Goal: Task Accomplishment & Management: Manage account settings

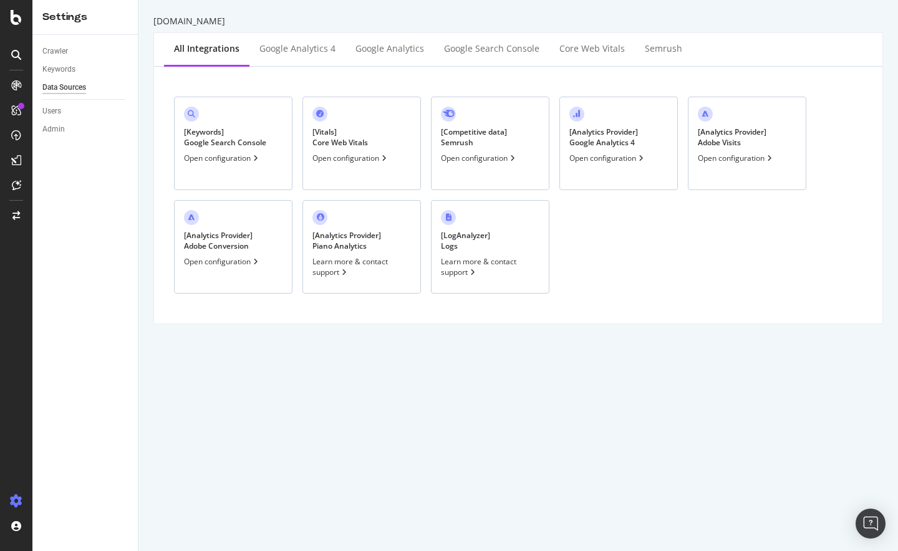
click at [574, 168] on div "[ Analytics Provider ] Google Analytics 4 Open configuration" at bounding box center [619, 144] width 119 height 94
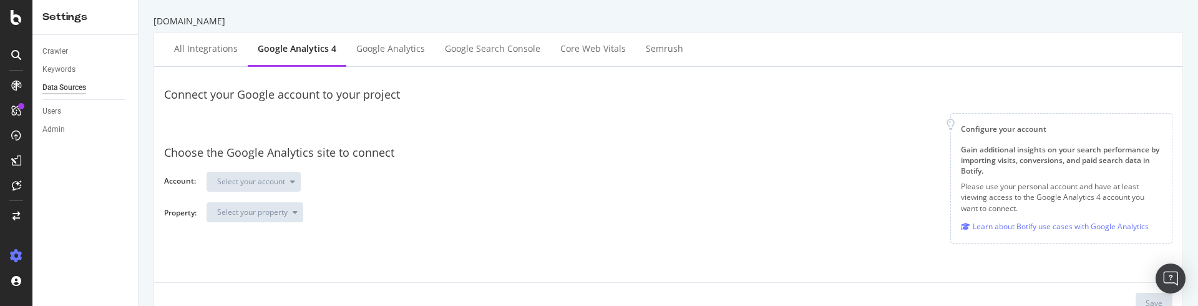
click at [249, 124] on div at bounding box center [557, 124] width 766 height 22
drag, startPoint x: 207, startPoint y: 51, endPoint x: 300, endPoint y: 60, distance: 93.4
click at [295, 63] on div "All integrations Google Analytics 4 Google Analytics Google Search Console Core…" at bounding box center [668, 50] width 1028 height 34
click at [308, 51] on div "Google Analytics 4" at bounding box center [297, 48] width 79 height 12
click at [883, 102] on div "Connect your Google account to your project" at bounding box center [668, 95] width 1008 height 16
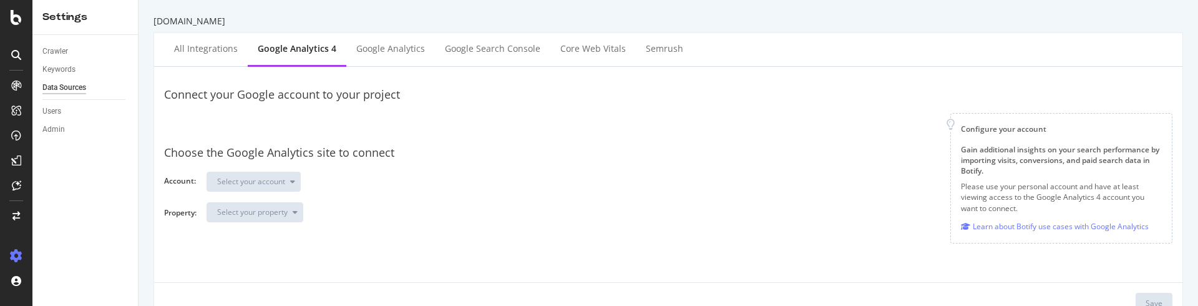
click at [234, 125] on div at bounding box center [557, 124] width 766 height 22
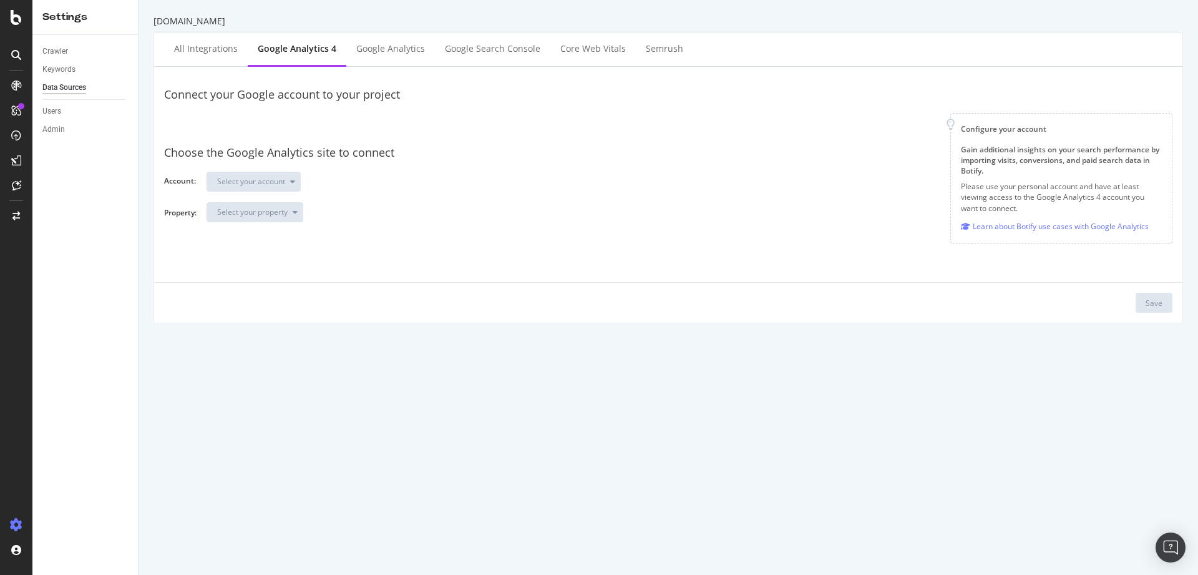
click at [533, 305] on div "sephora.com.au All integrations Google Analytics 4 Google Analytics Google Sear…" at bounding box center [667, 287] width 1059 height 575
click at [177, 118] on div at bounding box center [557, 124] width 766 height 22
click at [492, 252] on div "Connect your Google account to your project Configure your account Gain additio…" at bounding box center [668, 195] width 1008 height 236
click at [402, 52] on div "Google Analytics" at bounding box center [390, 48] width 69 height 12
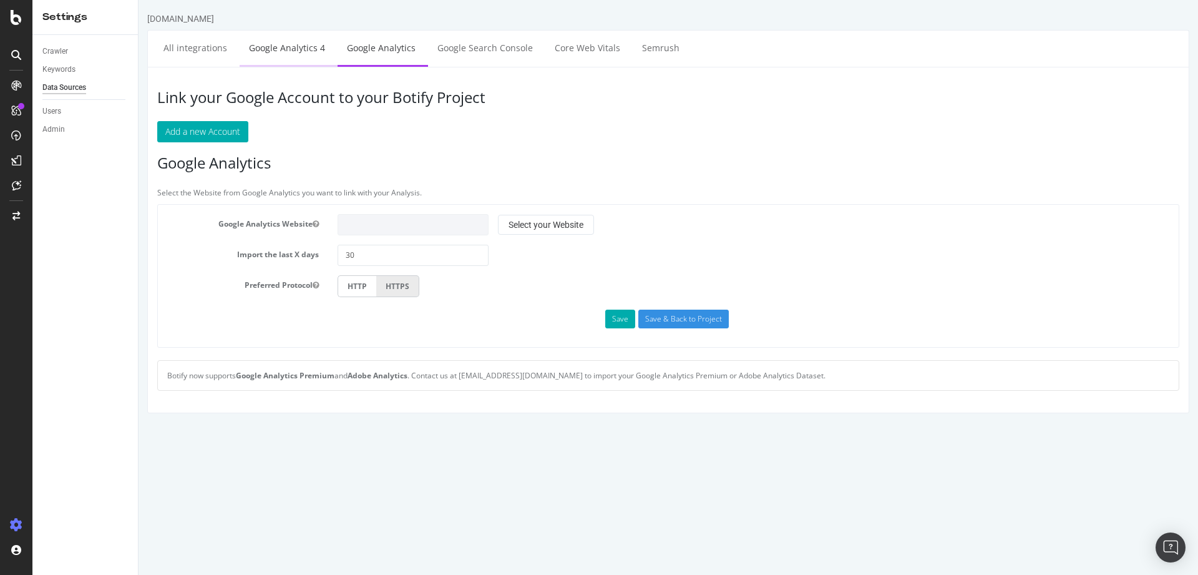
click at [308, 54] on link "Google Analytics 4" at bounding box center [287, 48] width 95 height 34
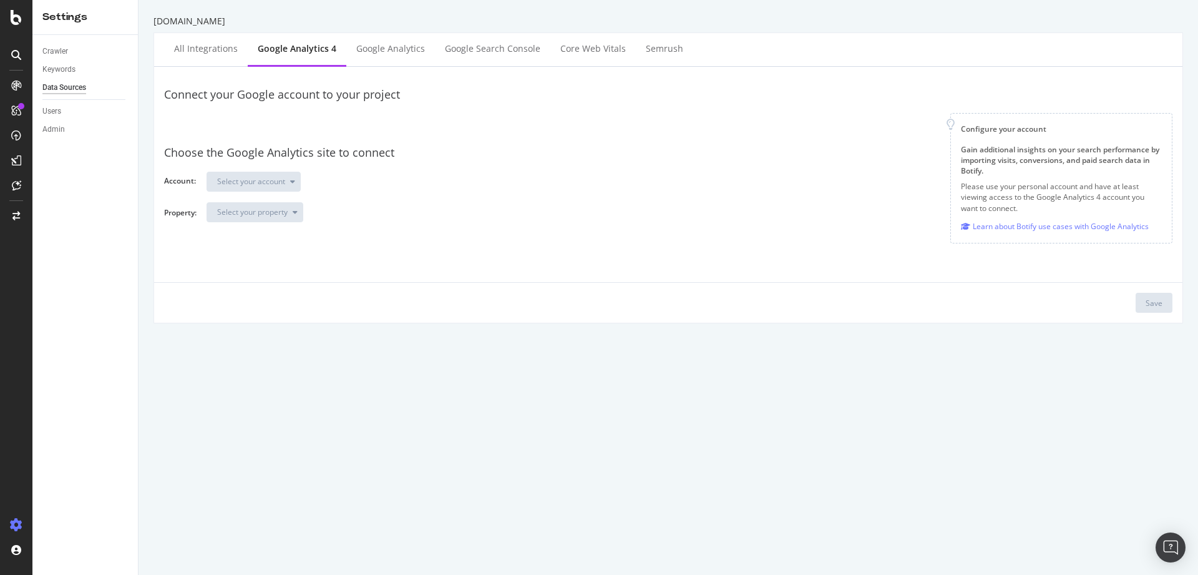
click at [256, 129] on div at bounding box center [557, 124] width 766 height 22
click at [293, 122] on div at bounding box center [557, 124] width 766 height 22
click at [260, 117] on div at bounding box center [557, 124] width 766 height 22
click at [24, 13] on div at bounding box center [16, 17] width 30 height 15
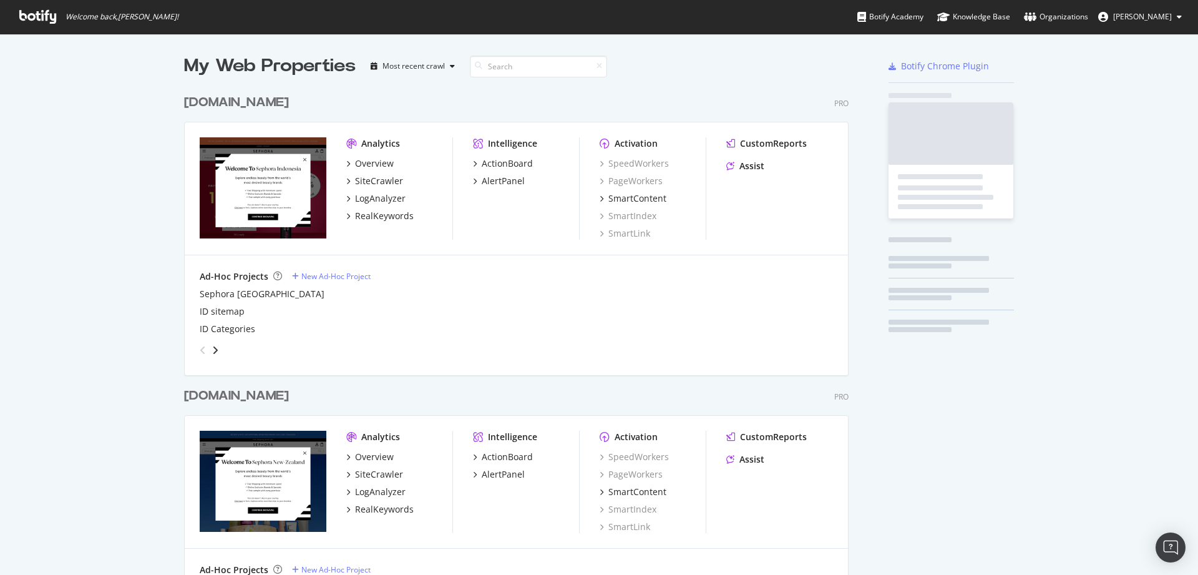
scroll to position [565, 1179]
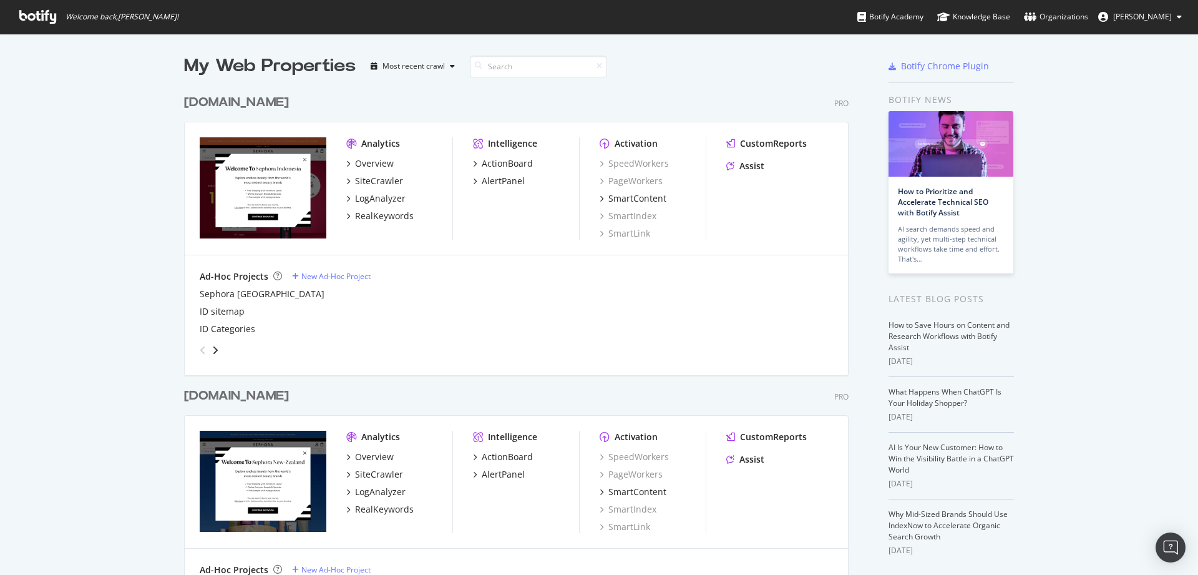
click at [249, 100] on div "sephora.co.id" at bounding box center [236, 103] width 105 height 18
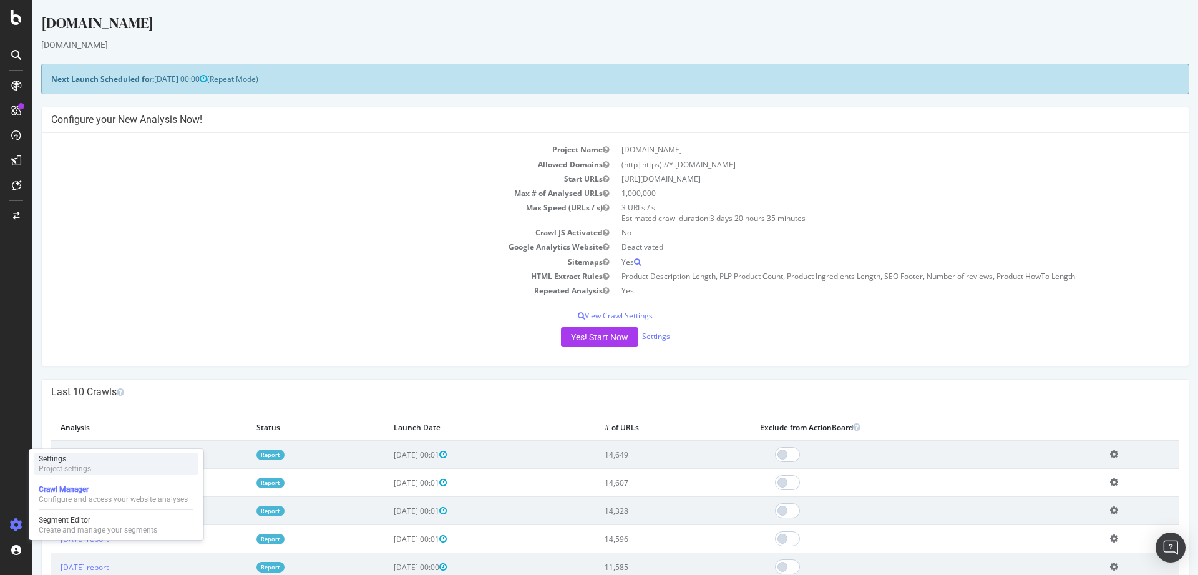
click at [66, 466] on div "Project settings" at bounding box center [65, 469] width 52 height 10
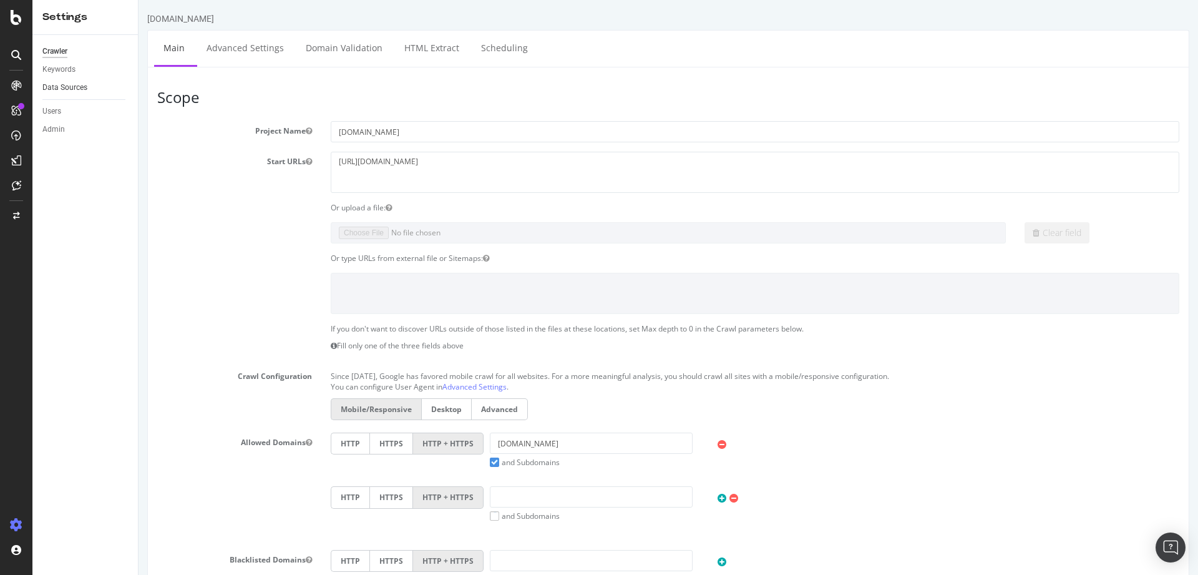
click at [90, 87] on link "Data Sources" at bounding box center [85, 87] width 87 height 13
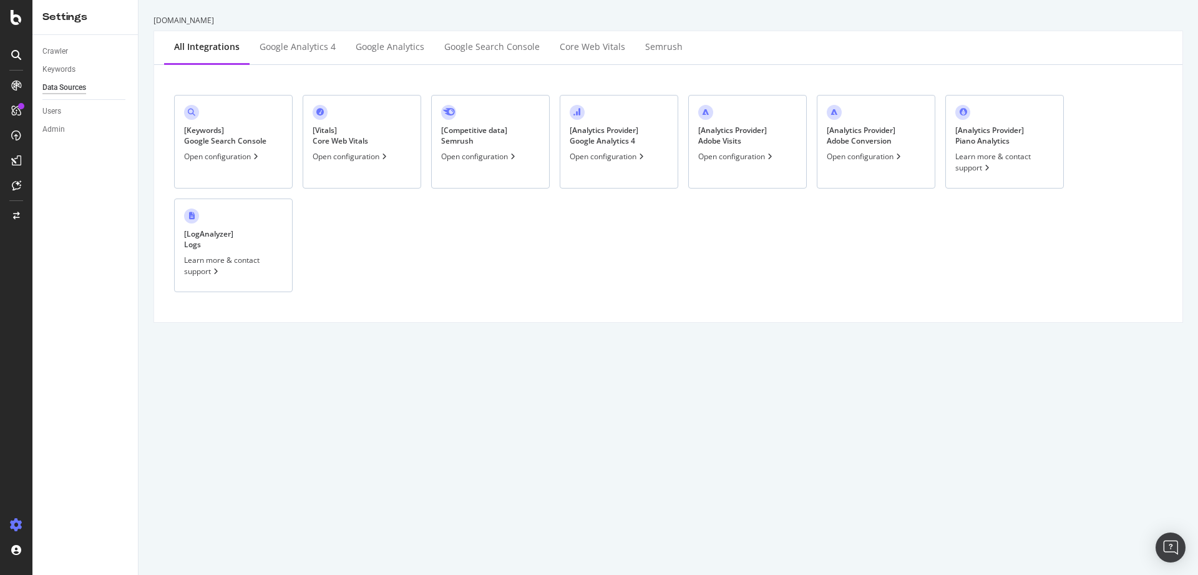
click at [644, 176] on div "[ Analytics Provider ] Google Analytics 4 Open configuration" at bounding box center [619, 142] width 119 height 94
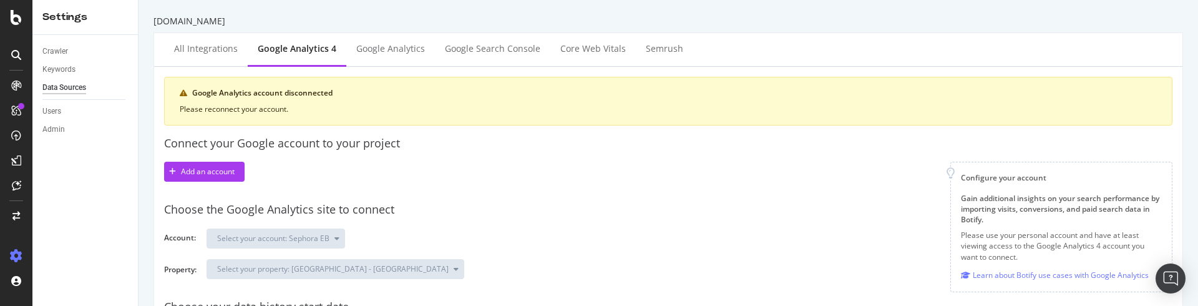
click at [112, 207] on div "Crawler Keywords Data Sources Users Admin" at bounding box center [84, 170] width 105 height 271
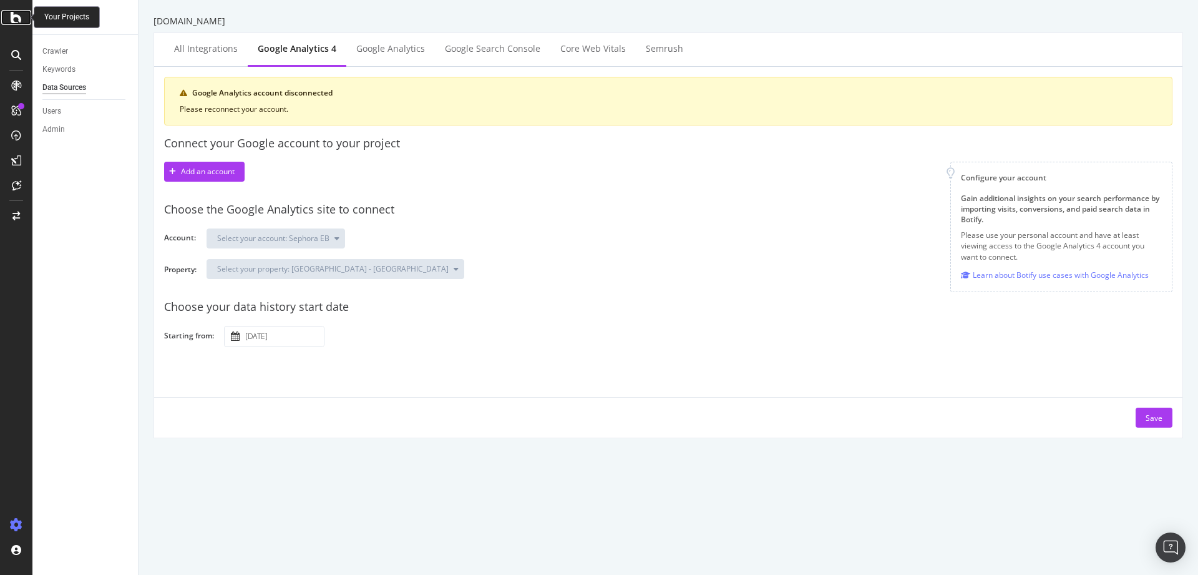
click at [22, 15] on div at bounding box center [16, 17] width 30 height 15
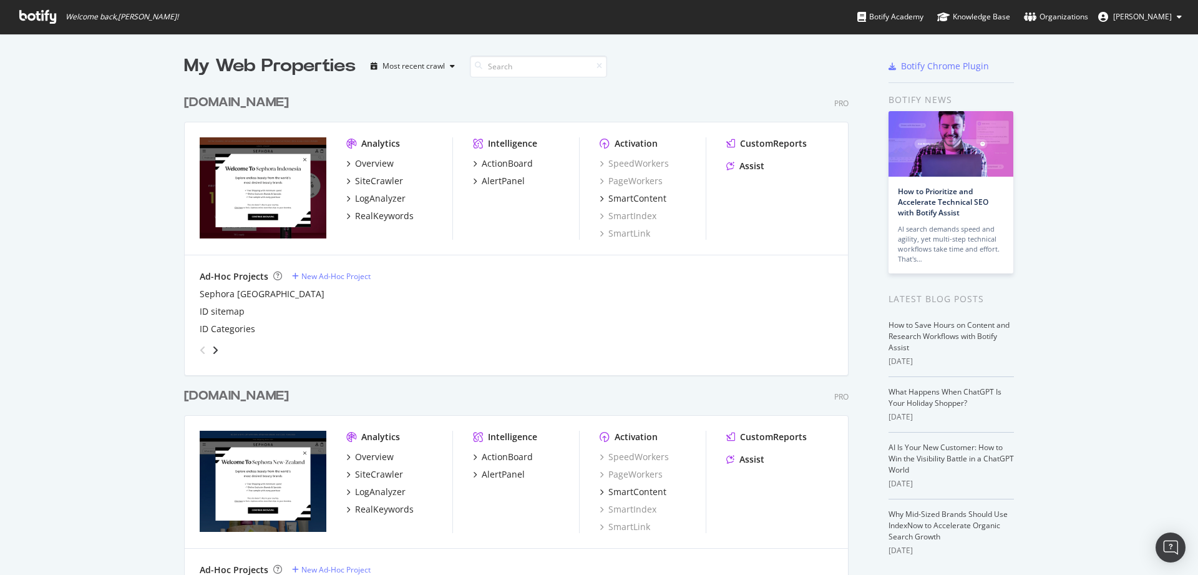
scroll to position [1651, 0]
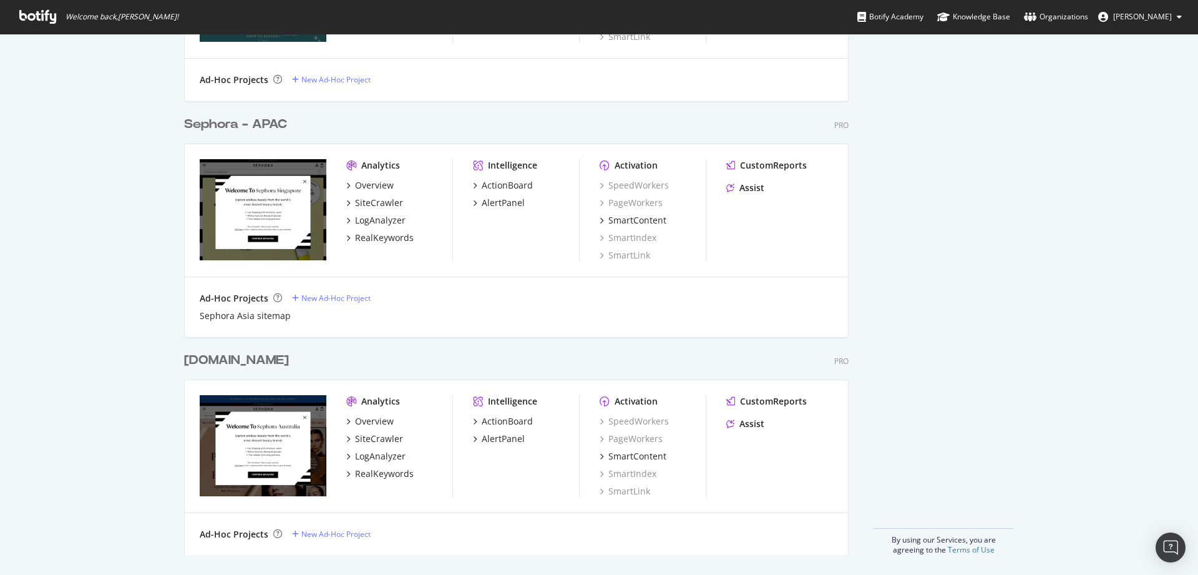
click at [247, 305] on div "[DOMAIN_NAME]" at bounding box center [236, 360] width 105 height 18
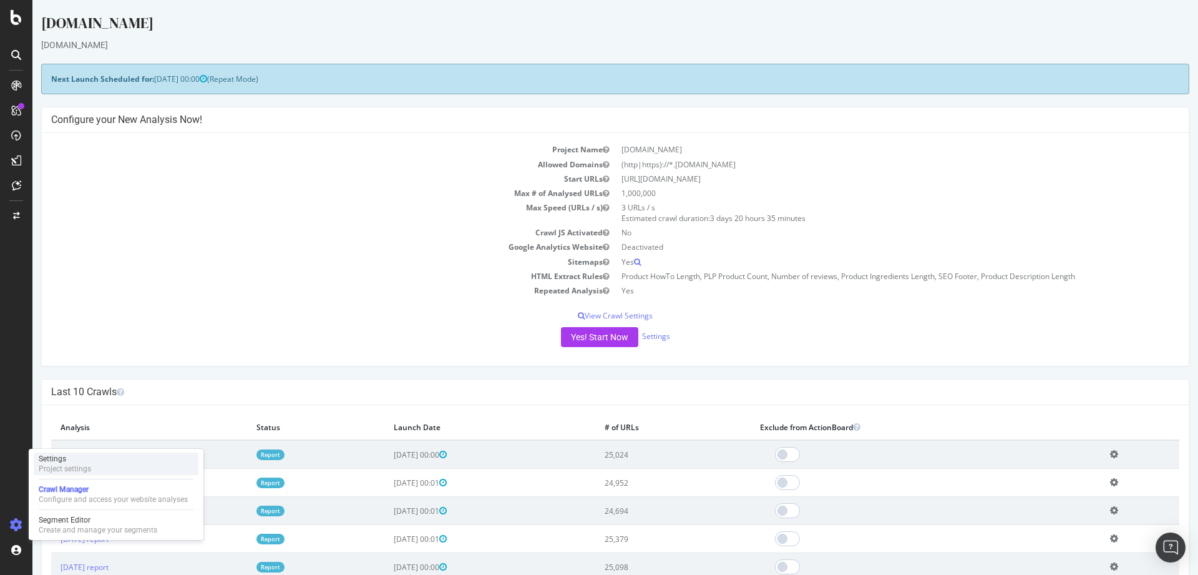
click at [69, 305] on div "Project settings" at bounding box center [65, 469] width 52 height 10
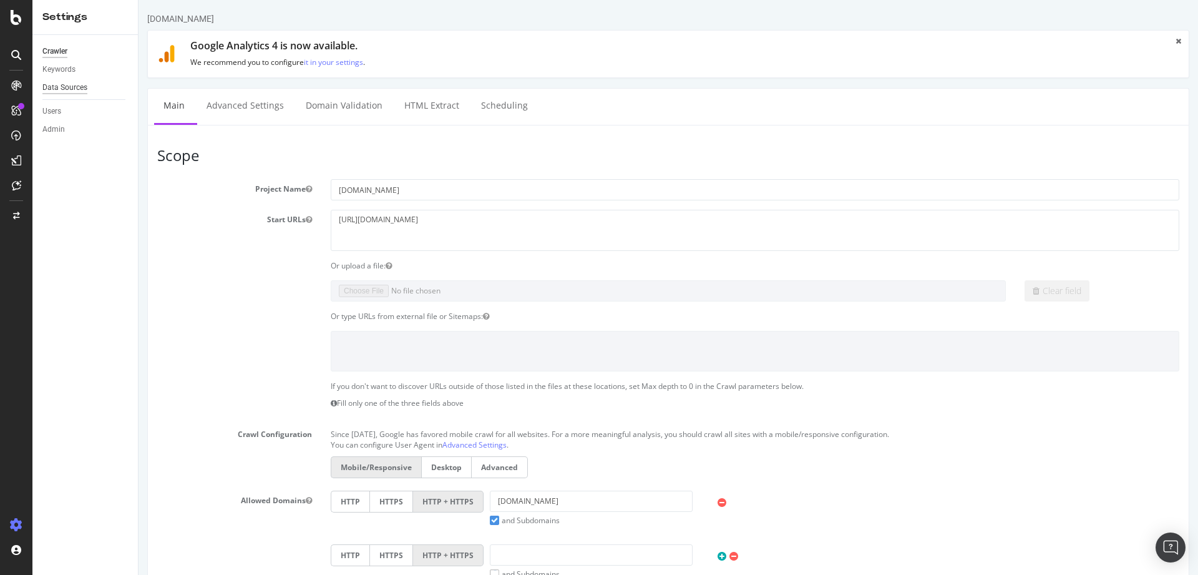
click at [75, 90] on div "Data Sources" at bounding box center [64, 87] width 45 height 13
click at [351, 63] on link "it in your settings" at bounding box center [333, 62] width 59 height 11
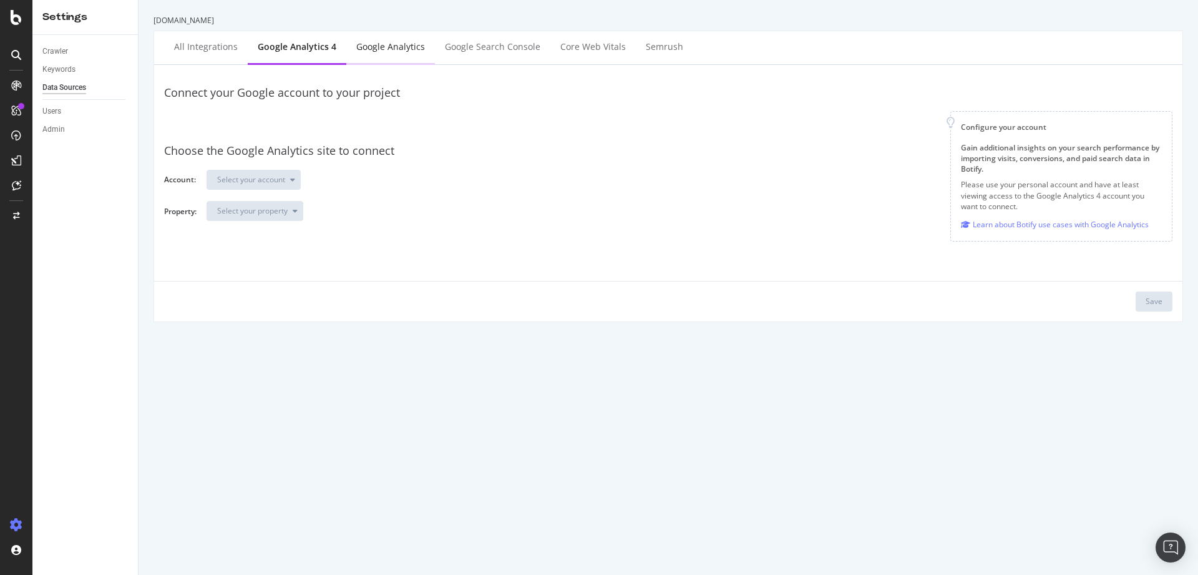
click at [395, 54] on div "Google Analytics" at bounding box center [390, 48] width 89 height 34
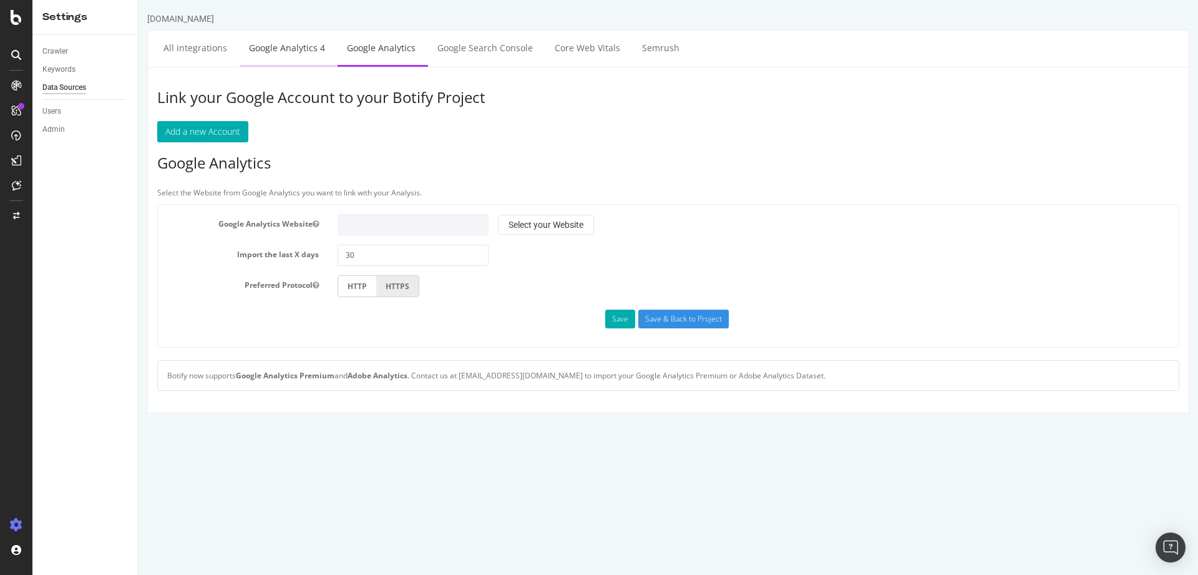
click at [267, 51] on link "Google Analytics 4" at bounding box center [287, 48] width 95 height 34
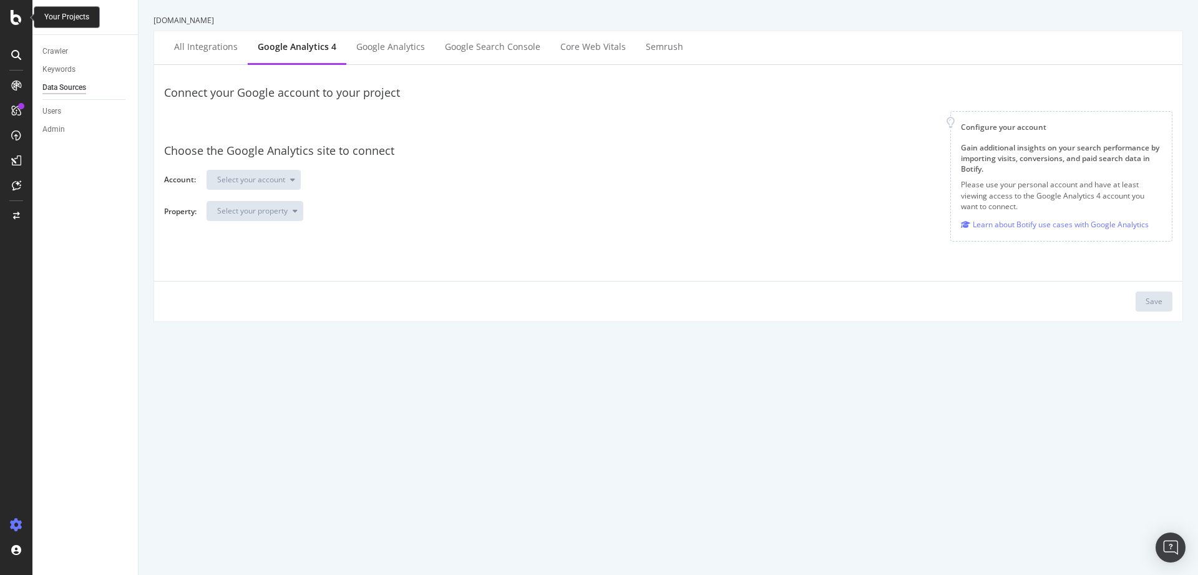
click at [17, 18] on icon at bounding box center [16, 17] width 11 height 15
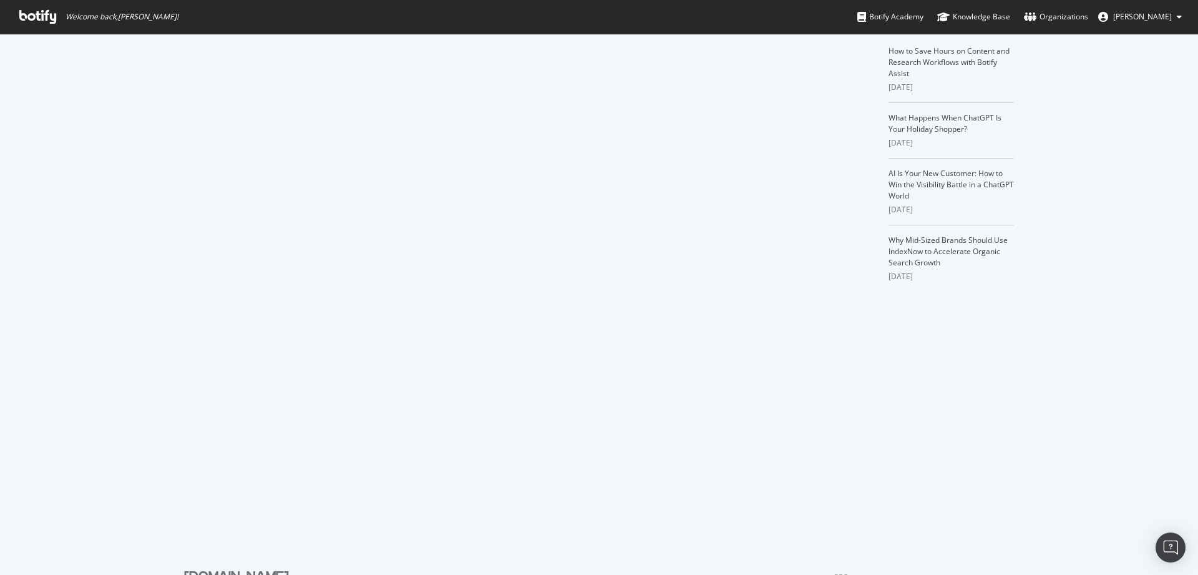
scroll to position [1651, 0]
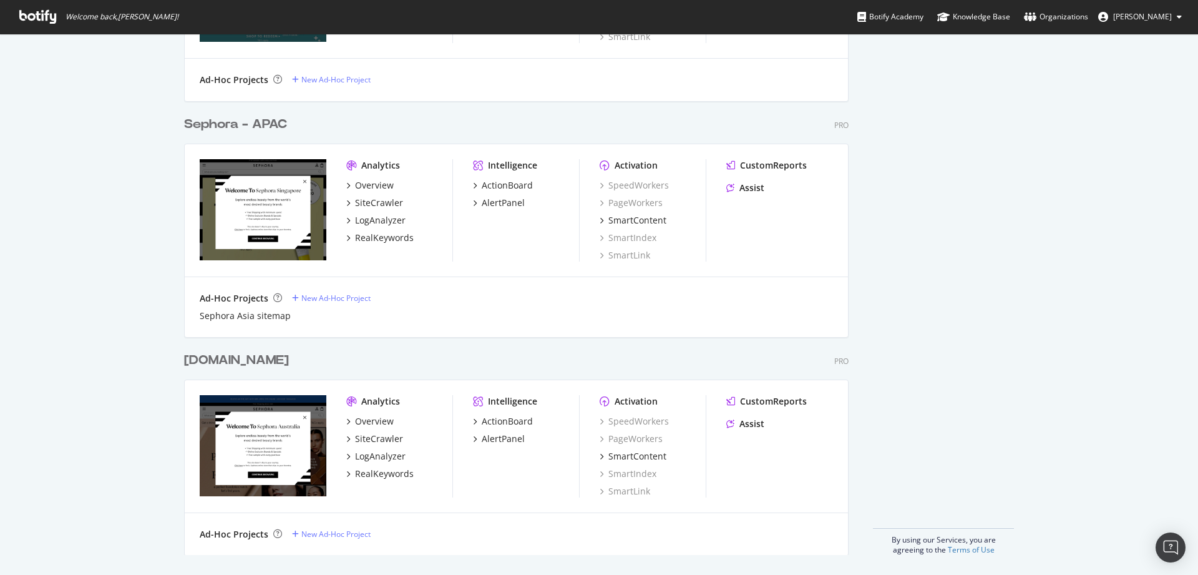
click at [241, 305] on div "[DOMAIN_NAME]" at bounding box center [236, 360] width 105 height 18
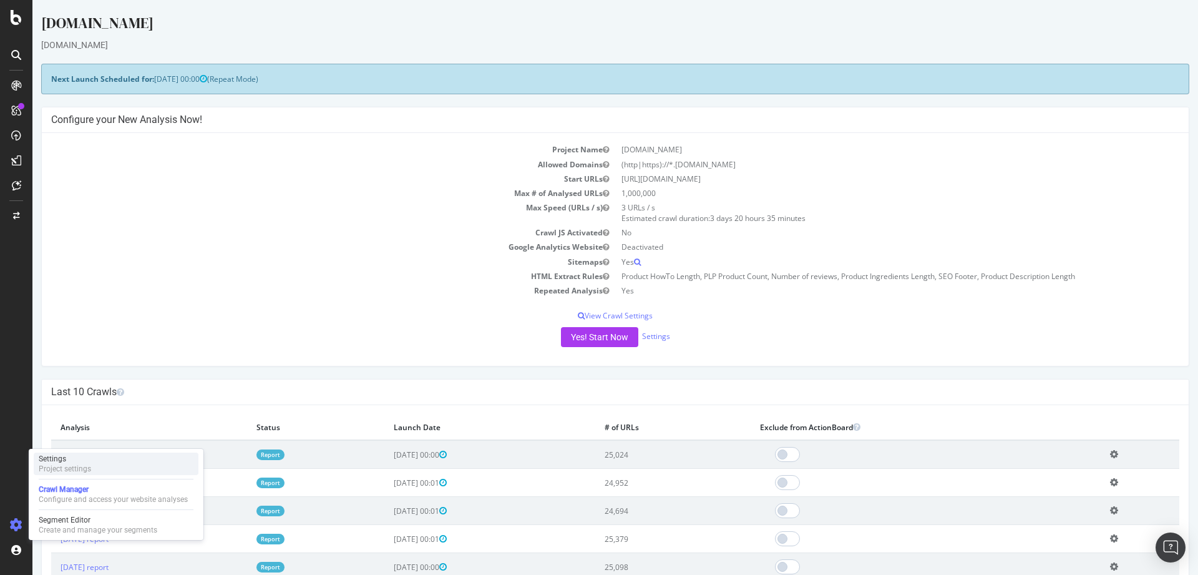
click at [87, 305] on div "Project settings" at bounding box center [65, 469] width 52 height 10
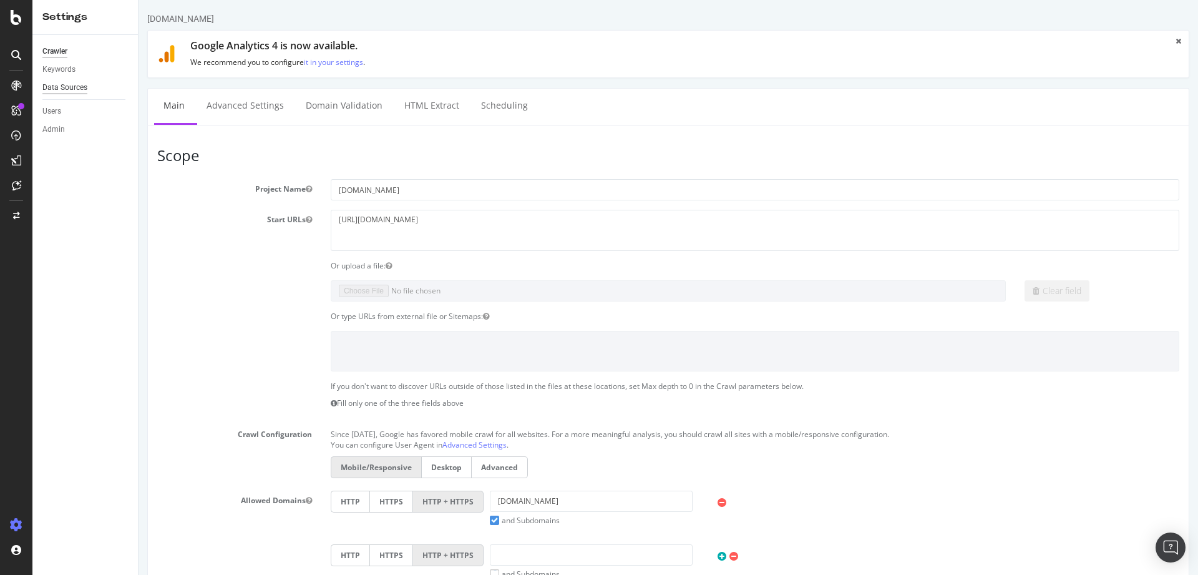
click at [59, 89] on div "Data Sources" at bounding box center [64, 87] width 45 height 13
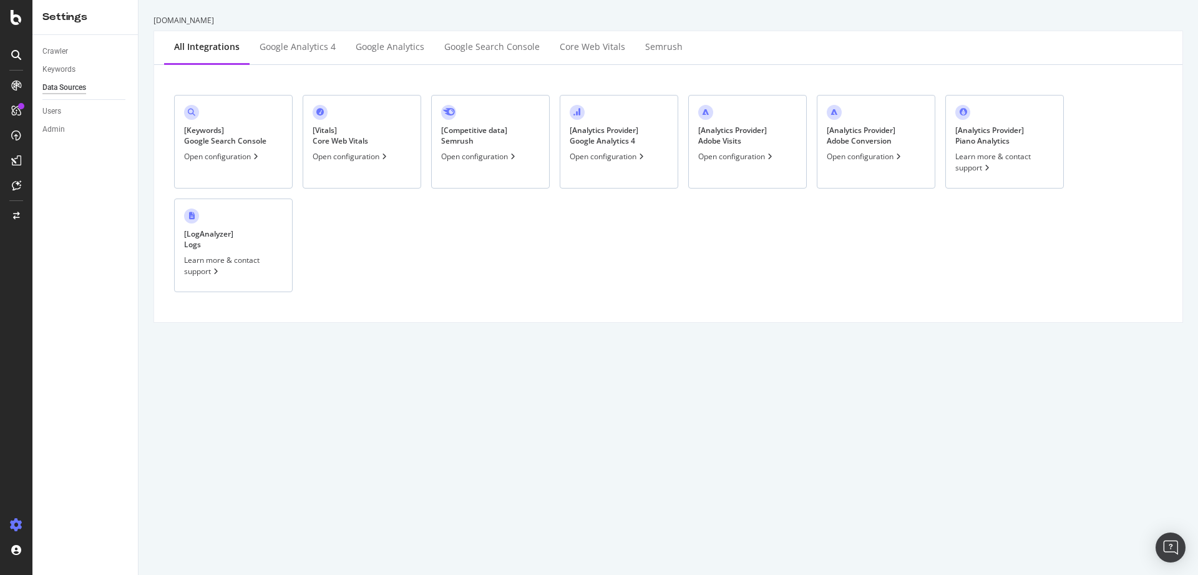
click at [622, 160] on div "Open configuration" at bounding box center [608, 156] width 77 height 11
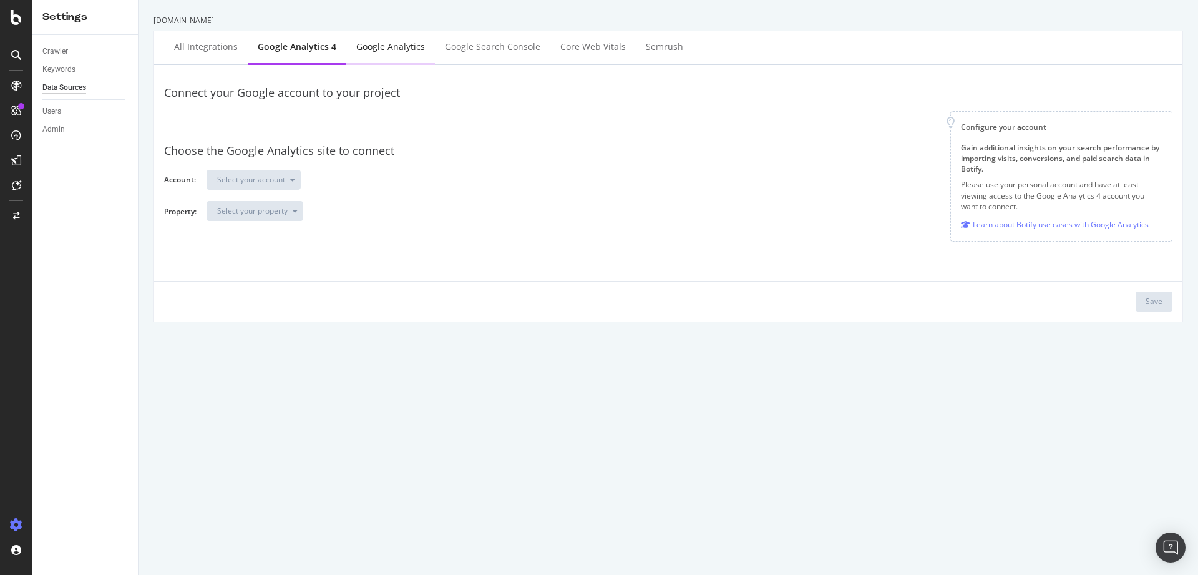
click at [381, 56] on div "Google Analytics" at bounding box center [390, 48] width 89 height 34
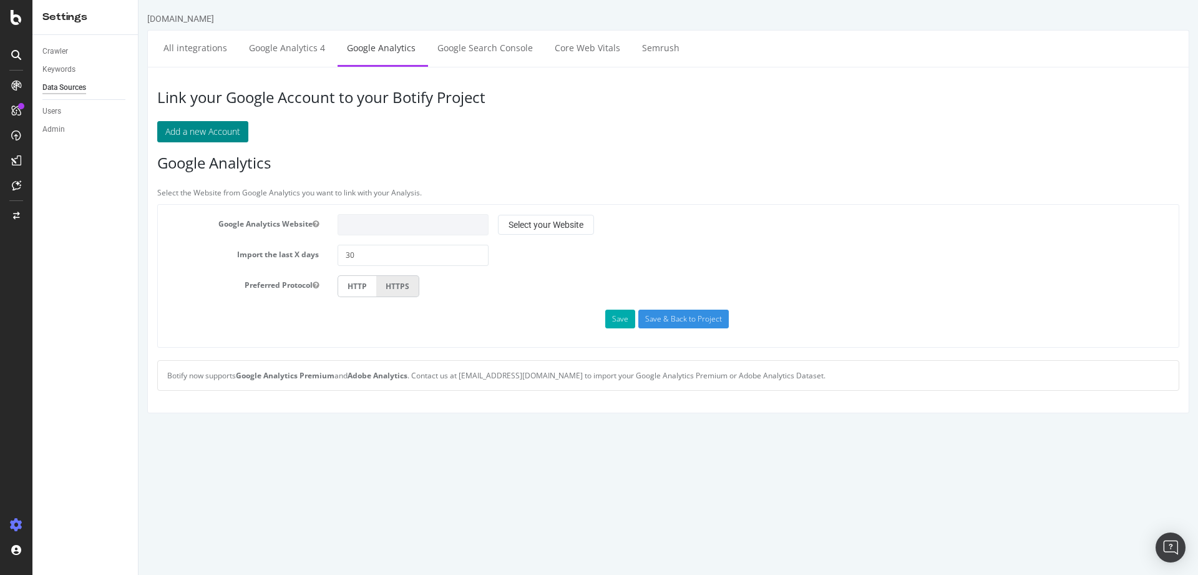
drag, startPoint x: 238, startPoint y: 141, endPoint x: 421, endPoint y: 138, distance: 183.4
click at [421, 138] on p "Add a new Account" at bounding box center [668, 131] width 1022 height 21
click at [293, 51] on link "Google Analytics 4" at bounding box center [287, 48] width 95 height 34
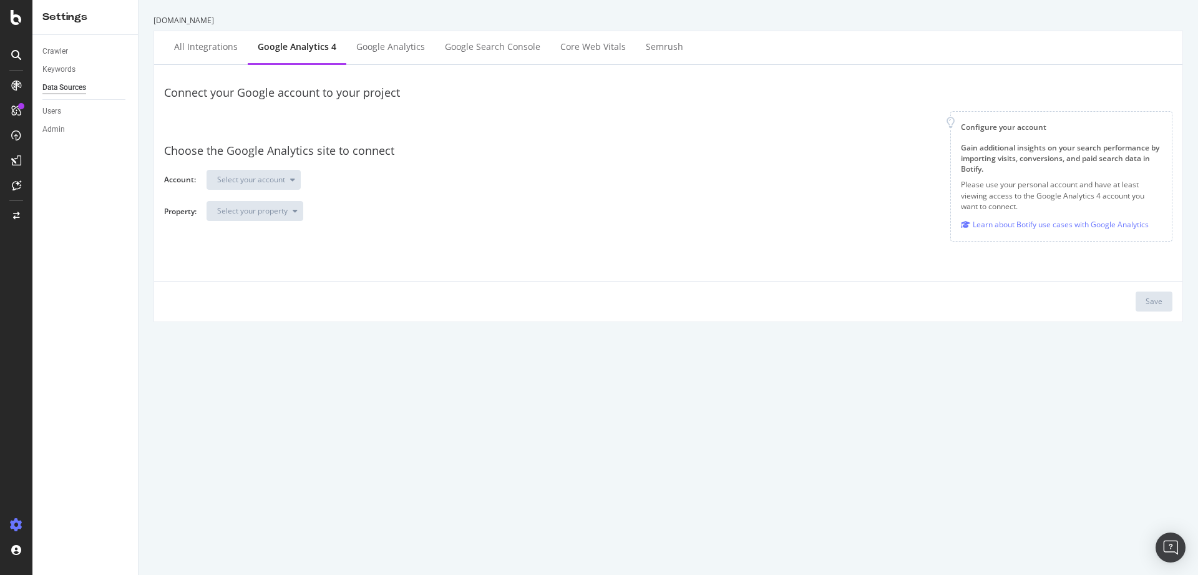
click at [528, 305] on div "sephora.com.au All integrations Google Analytics 4 Google Analytics Google Sear…" at bounding box center [667, 287] width 1059 height 575
click at [673, 180] on div "Select your account" at bounding box center [684, 181] width 956 height 22
click at [379, 48] on div "Google Analytics" at bounding box center [390, 48] width 69 height 12
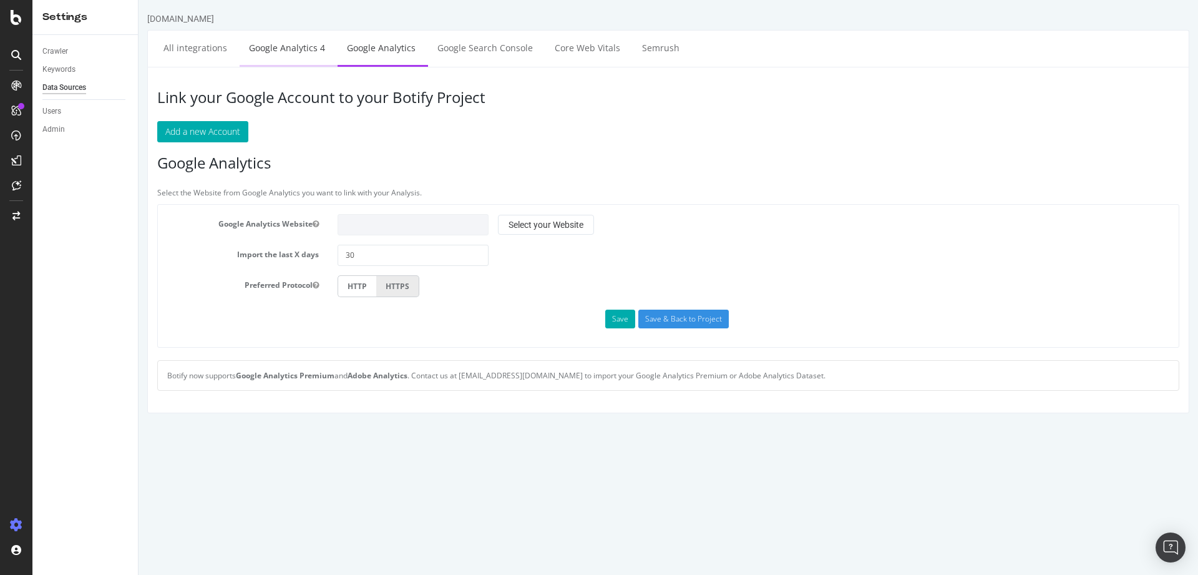
click at [311, 52] on link "Google Analytics 4" at bounding box center [287, 48] width 95 height 34
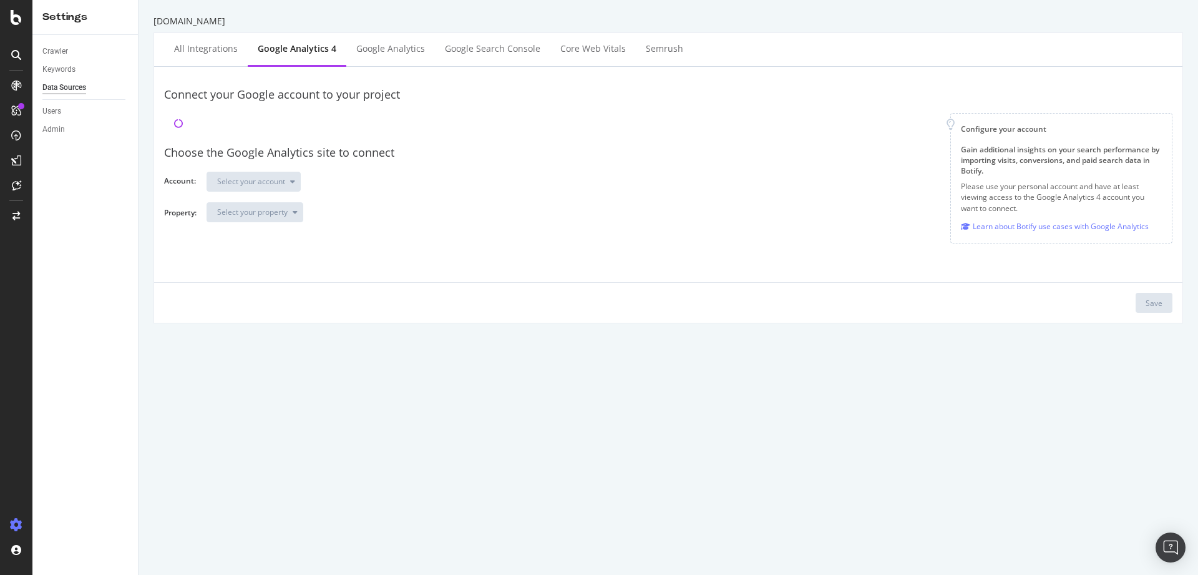
click at [460, 432] on div "[DOMAIN_NAME] All integrations Google Analytics 4 Google Analytics Google Searc…" at bounding box center [667, 287] width 1059 height 575
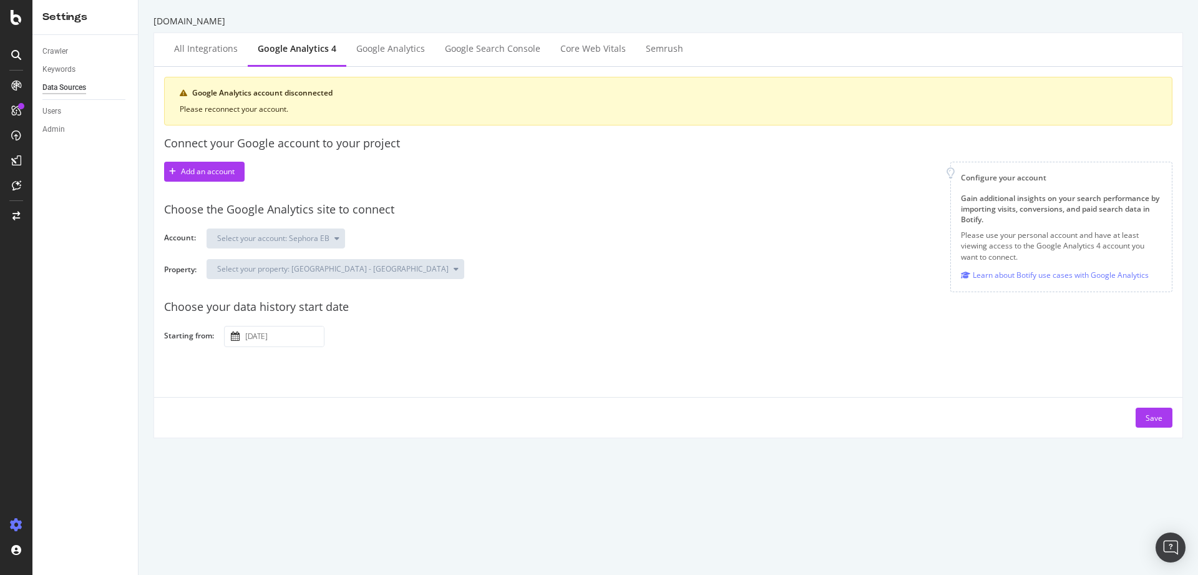
click at [307, 335] on input "[DATE]" at bounding box center [283, 336] width 81 height 20
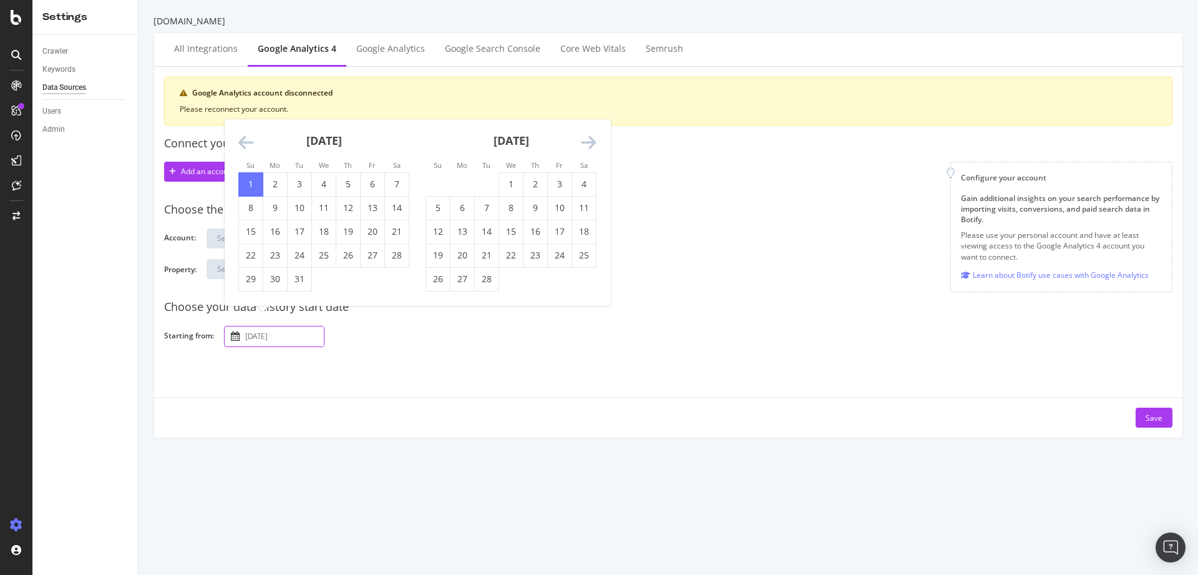
click at [379, 339] on div "[DATE] Navigate forward to interact with the calendar and select a date. Press …" at bounding box center [693, 336] width 938 height 22
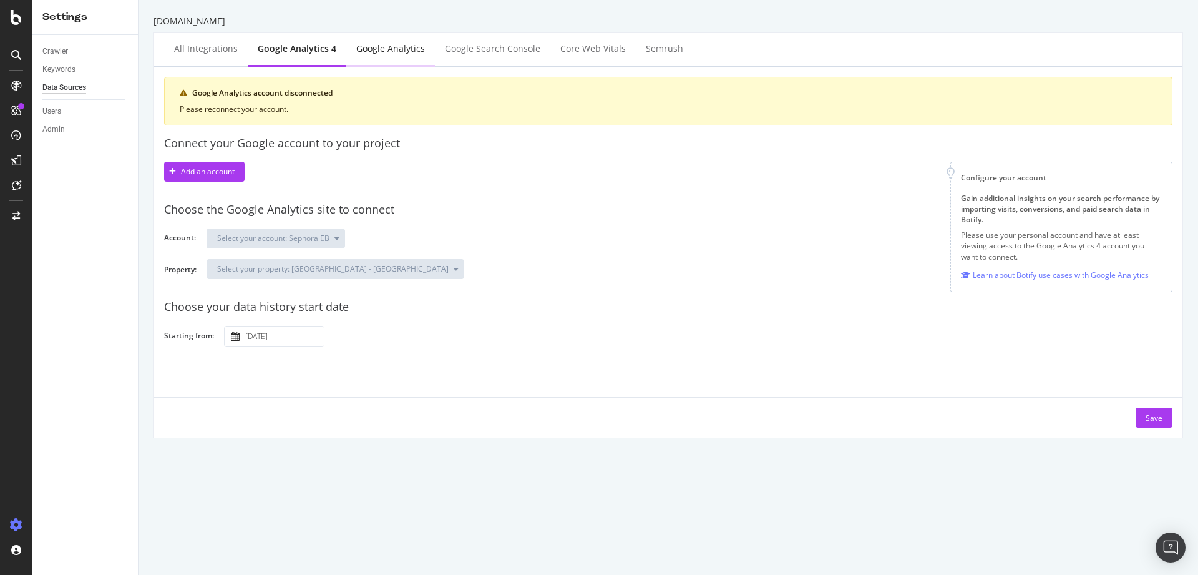
click at [405, 54] on div "Google Analytics" at bounding box center [390, 48] width 69 height 12
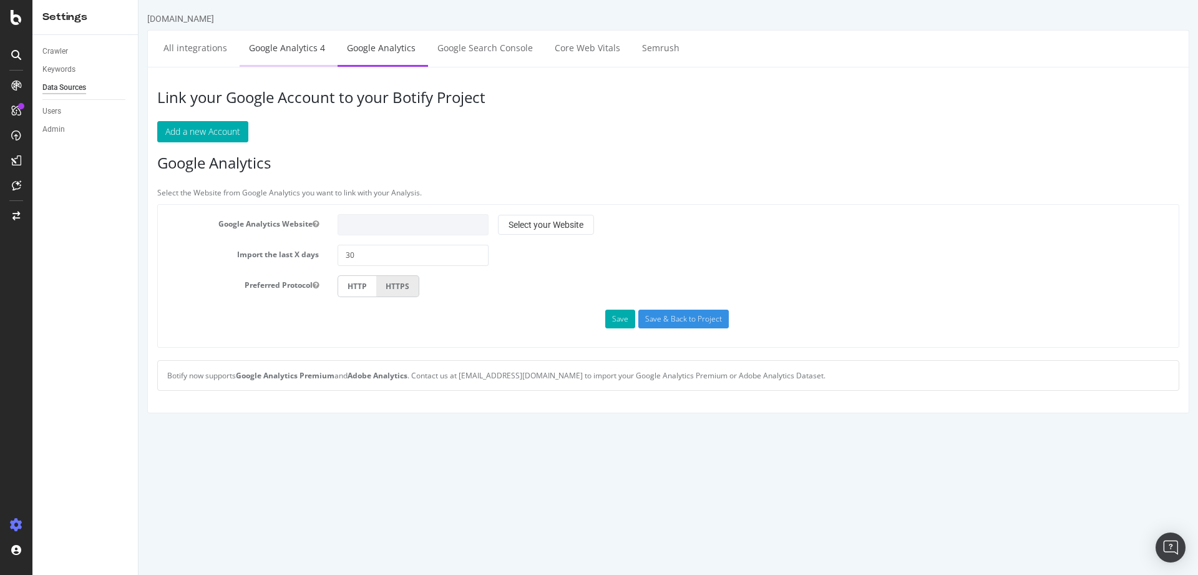
click at [316, 57] on link "Google Analytics 4" at bounding box center [287, 48] width 95 height 34
